Goal: Information Seeking & Learning: Learn about a topic

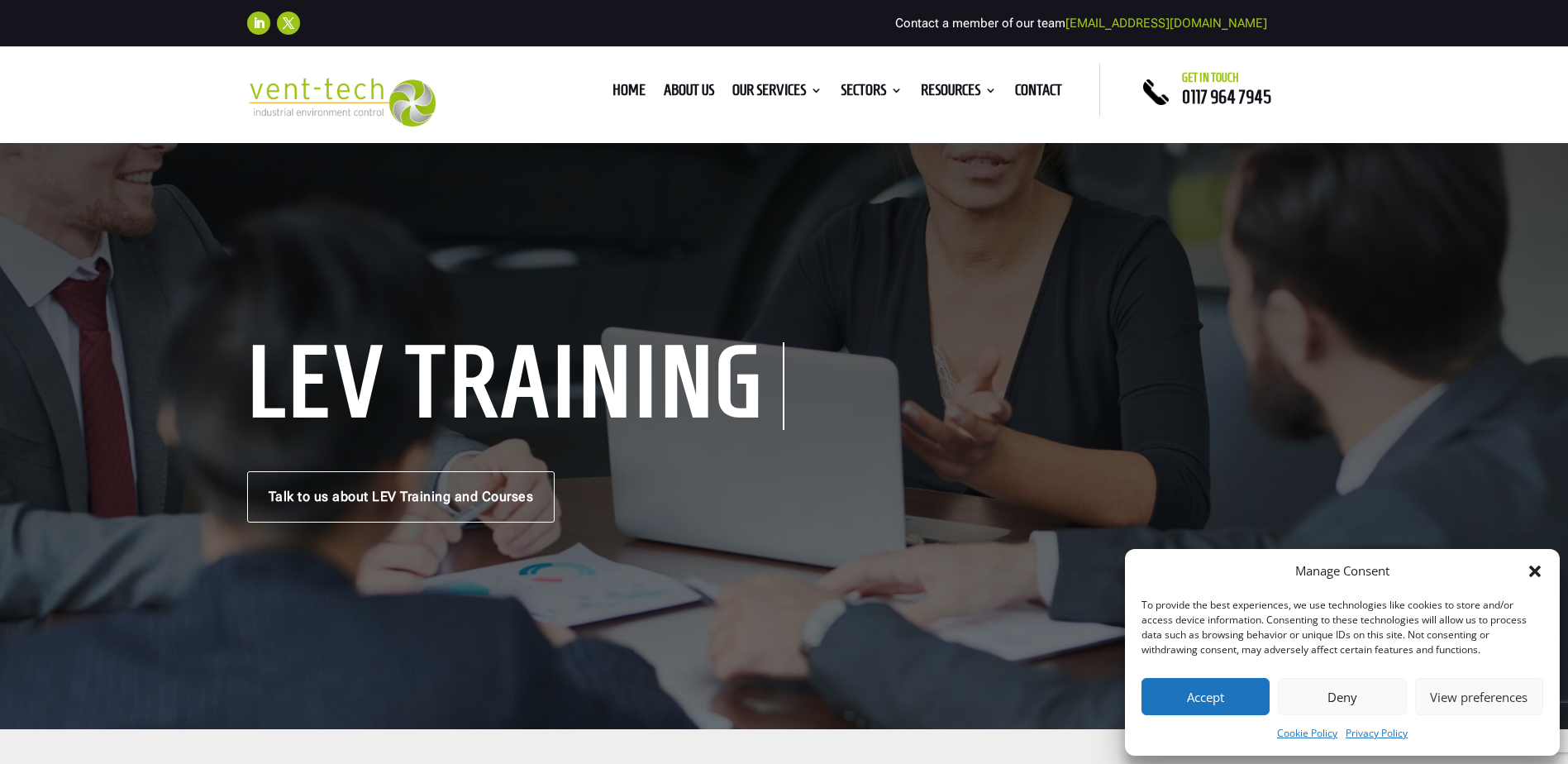
click at [1363, 695] on button "Deny" at bounding box center [1341, 696] width 128 height 37
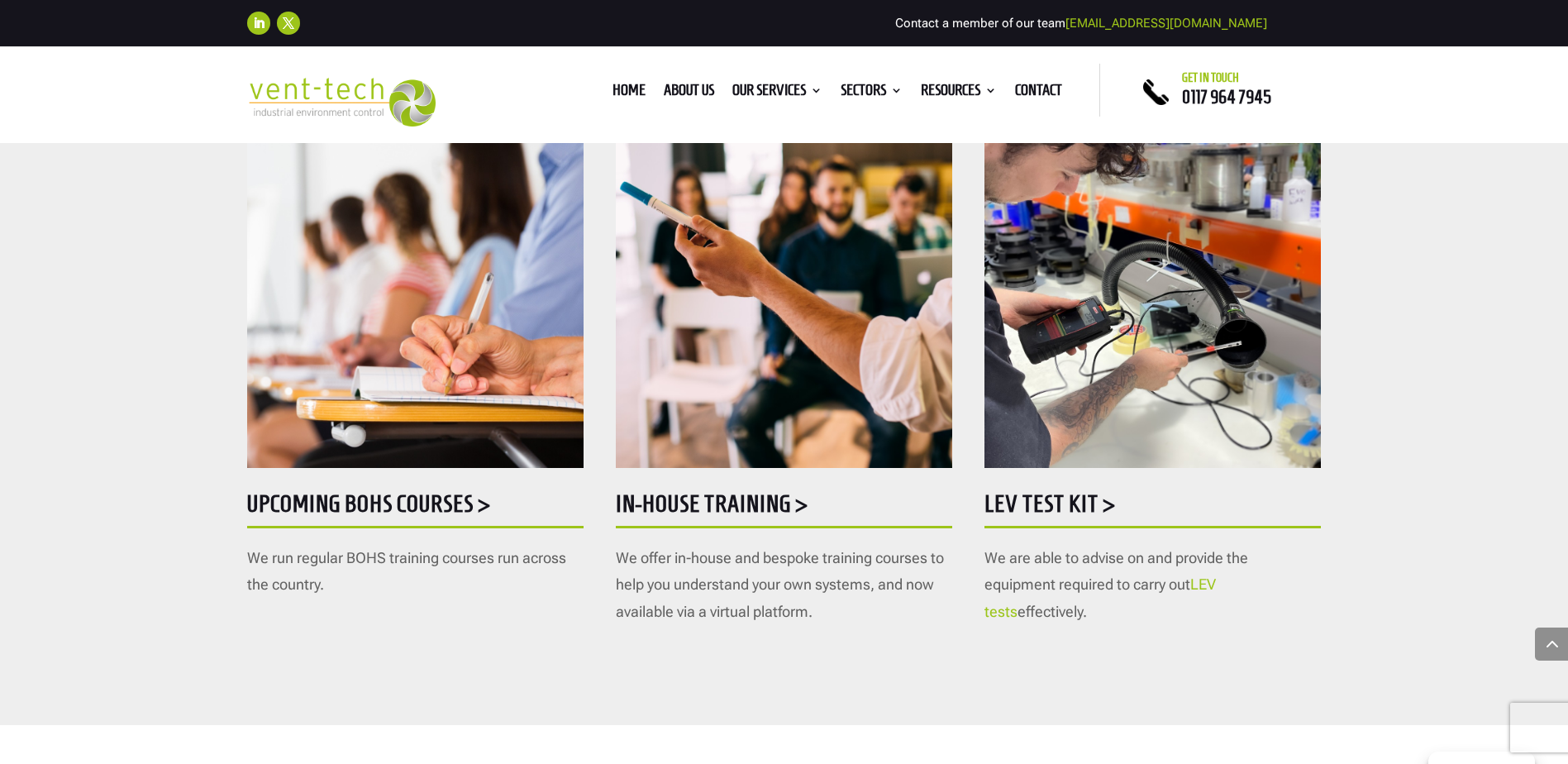
scroll to position [827, 0]
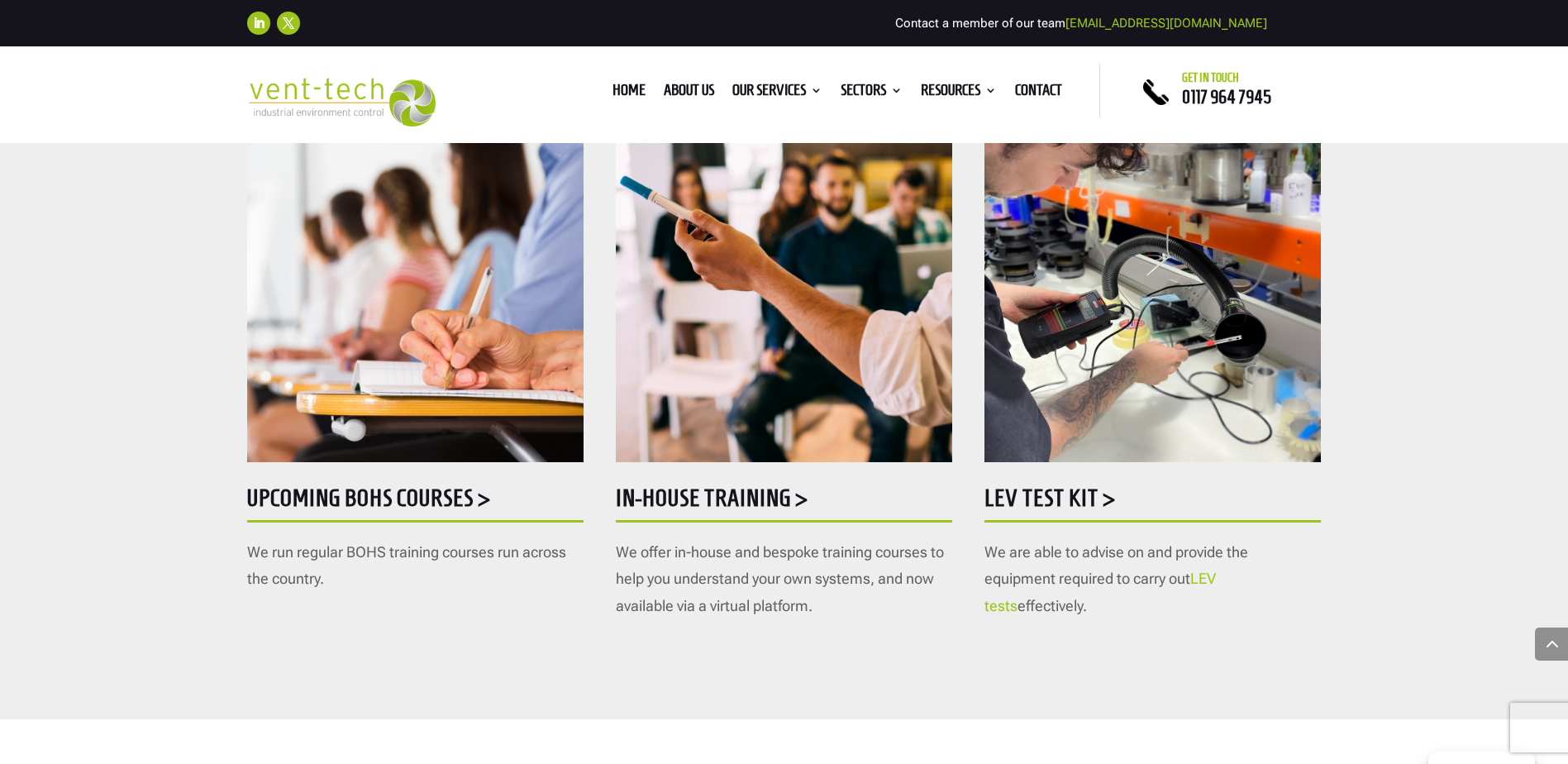
click at [1081, 496] on h5 "LEV Test Kit >" at bounding box center [1152, 502] width 336 height 32
click at [750, 491] on h5 "In-house training >" at bounding box center [784, 502] width 336 height 32
click at [365, 489] on h5 "Upcoming BOHS courses >" at bounding box center [416, 502] width 336 height 32
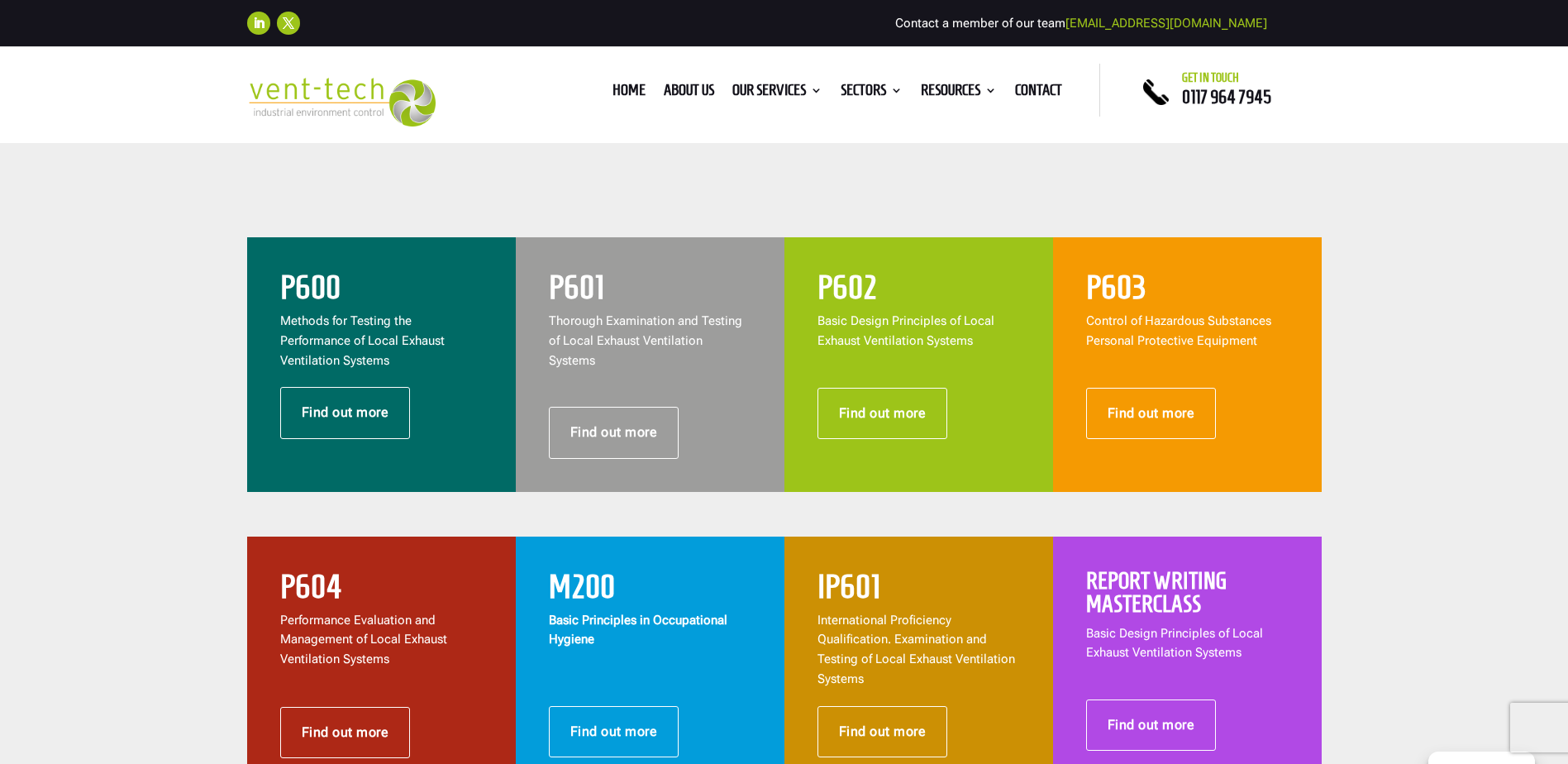
scroll to position [662, 0]
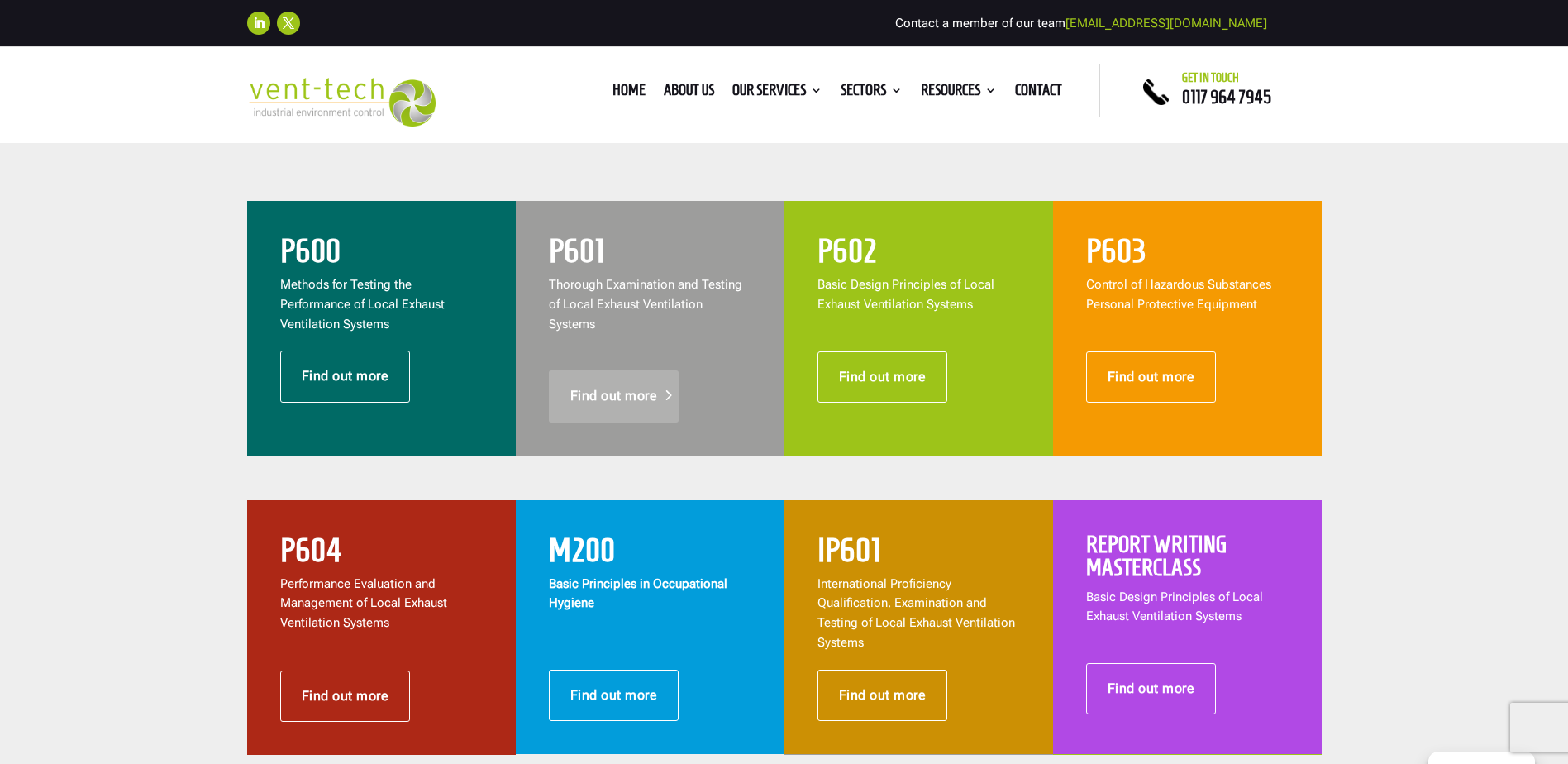
click at [625, 370] on link "Find out more" at bounding box center [613, 396] width 130 height 52
click at [381, 372] on link "Find out more" at bounding box center [345, 376] width 130 height 52
